Goal: Navigation & Orientation: Find specific page/section

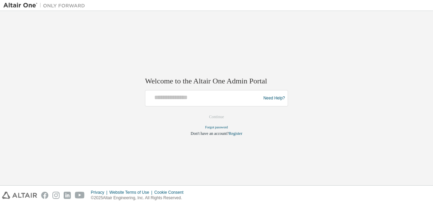
type input "**********"
click at [212, 116] on button "Continue" at bounding box center [216, 117] width 29 height 10
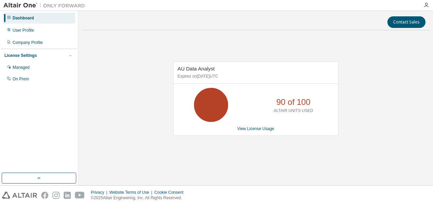
click at [138, 70] on div "AU Data Analyst Expires on October 10, 2025 UTC 90 of 100 ALTAIR UNITS USED Vie…" at bounding box center [256, 102] width 348 height 133
click at [26, 19] on div "Dashboard" at bounding box center [23, 17] width 21 height 5
